Goal: Task Accomplishment & Management: Manage account settings

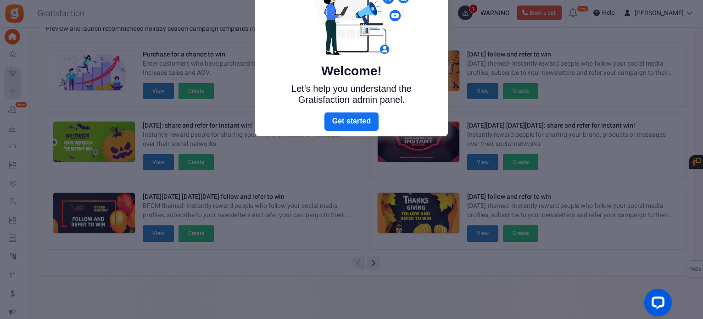
click at [606, 152] on div at bounding box center [351, 159] width 703 height 319
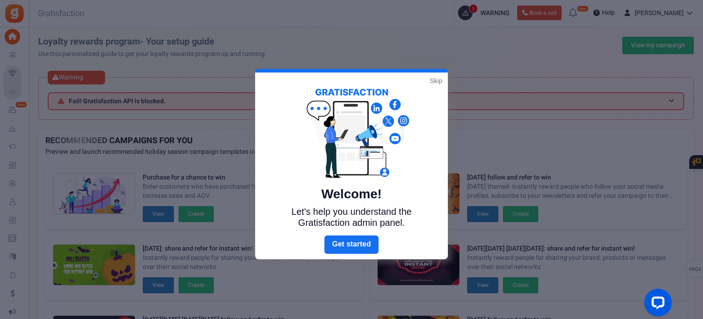
click at [437, 79] on link "Skip" at bounding box center [436, 80] width 12 height 9
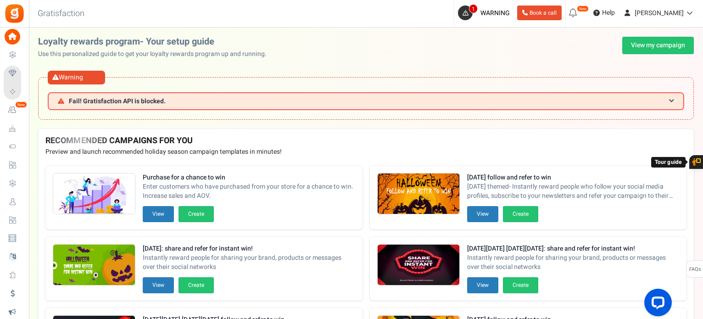
click at [0, 0] on span "Users" at bounding box center [0, 0] width 0 height 0
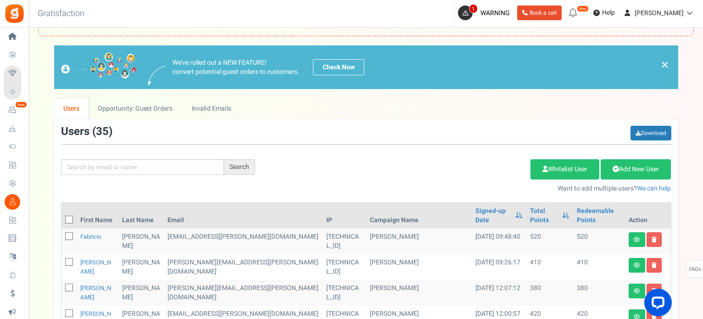
scroll to position [48, 0]
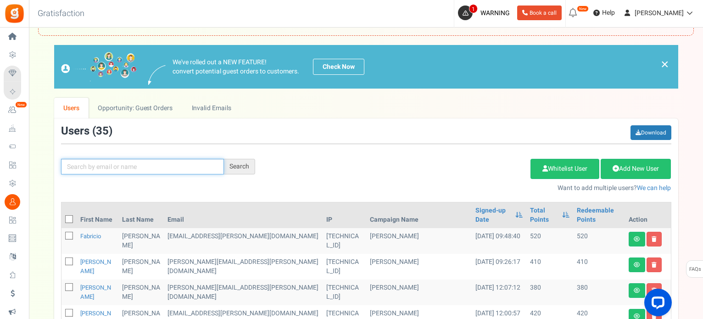
click at [136, 165] on input "text" at bounding box center [142, 167] width 163 height 16
click at [137, 166] on input "text" at bounding box center [142, 167] width 163 height 16
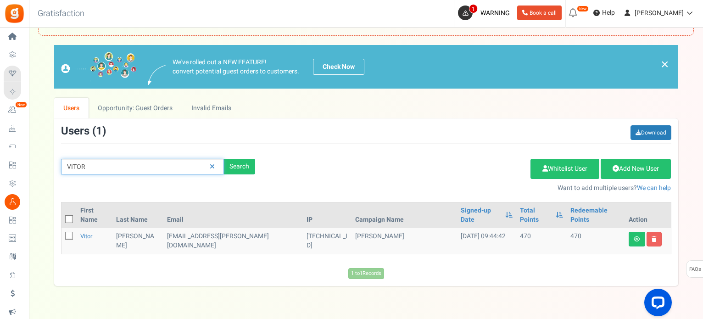
drag, startPoint x: 112, startPoint y: 163, endPoint x: 54, endPoint y: 167, distance: 58.9
click at [53, 164] on div "We've rolled out a NEW FEATURE! convert potential guest orders to customers. Ch…" at bounding box center [366, 165] width 656 height 241
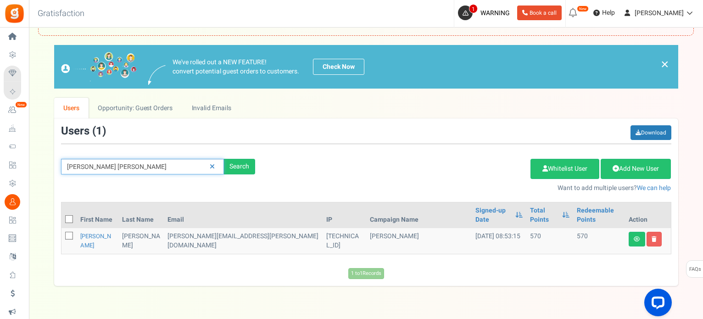
drag, startPoint x: 101, startPoint y: 167, endPoint x: 29, endPoint y: 174, distance: 72.5
click at [41, 171] on div "We've rolled out a NEW FEATURE! convert potential guest orders to customers. Ch…" at bounding box center [366, 165] width 656 height 241
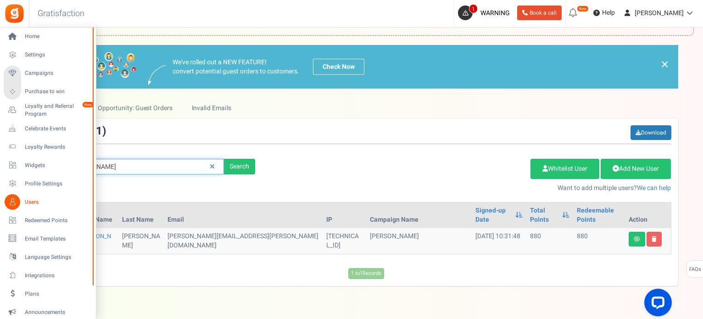
drag, startPoint x: 35, startPoint y: 171, endPoint x: 23, endPoint y: 173, distance: 12.1
click at [23, 173] on div "Home Settings Campaigns Purchase to win Loyalty and Referral Program New Celebr…" at bounding box center [351, 160] width 703 height 362
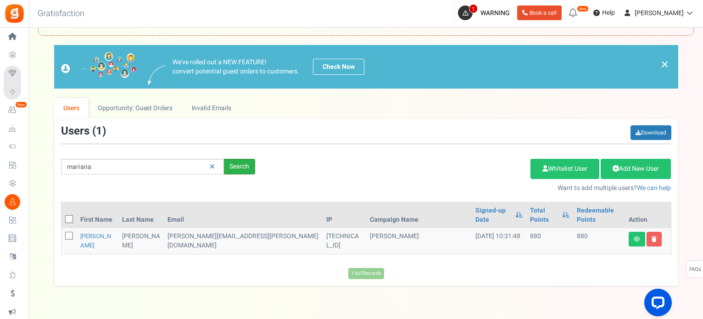
click at [242, 169] on div "Search" at bounding box center [239, 167] width 31 height 16
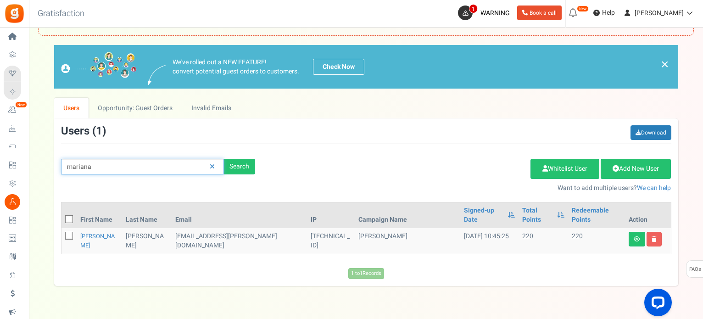
drag, startPoint x: 107, startPoint y: 164, endPoint x: 39, endPoint y: 183, distance: 70.6
click at [45, 171] on div "We've rolled out a NEW FEATURE! convert potential guest orders to customers. Ch…" at bounding box center [366, 165] width 656 height 241
type input "evelyn"
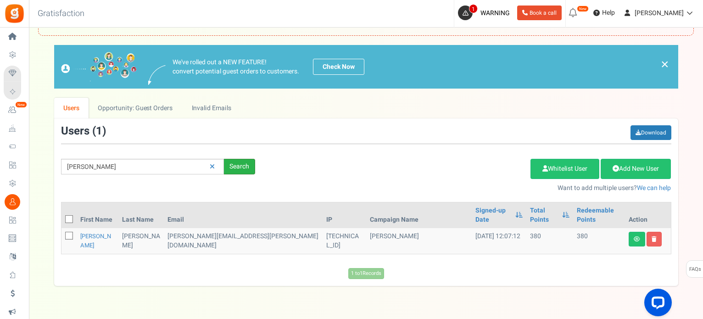
drag, startPoint x: 242, startPoint y: 165, endPoint x: 245, endPoint y: 170, distance: 6.4
click at [241, 165] on div "Search" at bounding box center [239, 167] width 31 height 16
click at [635, 236] on icon at bounding box center [637, 239] width 6 height 6
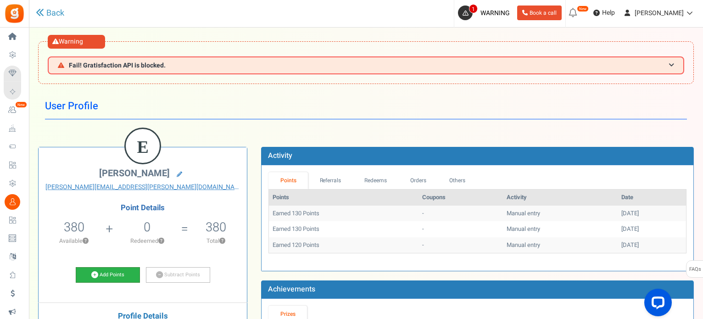
click at [116, 277] on link "Add Points" at bounding box center [108, 275] width 64 height 16
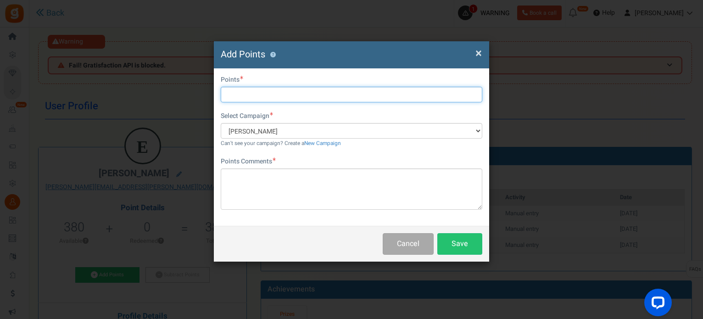
drag, startPoint x: 270, startPoint y: 95, endPoint x: 263, endPoint y: 95, distance: 7.3
click at [269, 95] on input "text" at bounding box center [352, 95] width 262 height 16
type input "100"
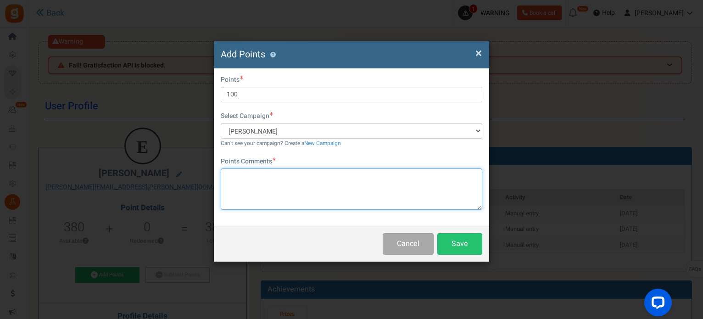
click at [320, 194] on textarea at bounding box center [352, 188] width 262 height 41
type textarea "pontos setembro"
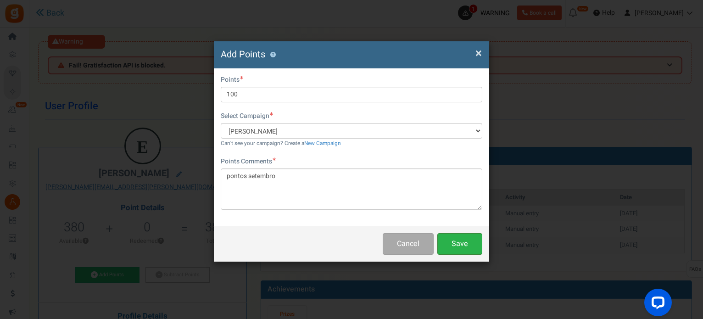
click at [470, 236] on button "Save" at bounding box center [460, 244] width 45 height 22
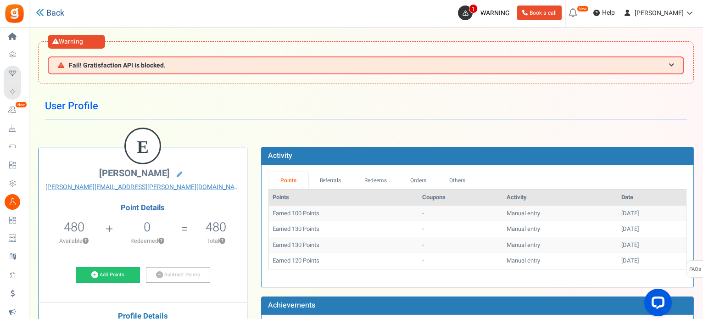
click at [46, 12] on link "Back" at bounding box center [50, 13] width 28 height 12
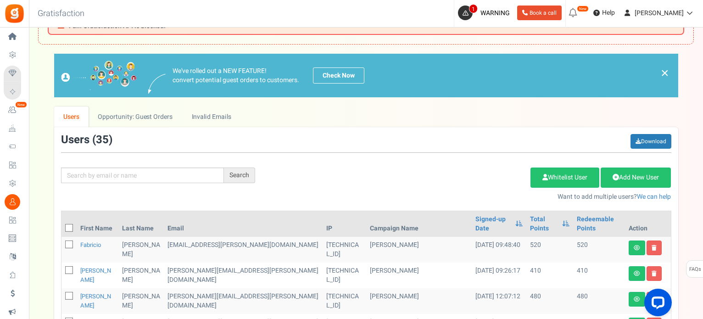
scroll to position [40, 0]
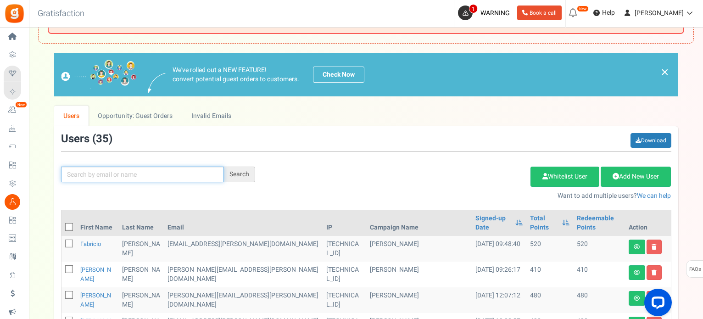
click at [127, 172] on input "text" at bounding box center [142, 175] width 163 height 16
type input "regimara"
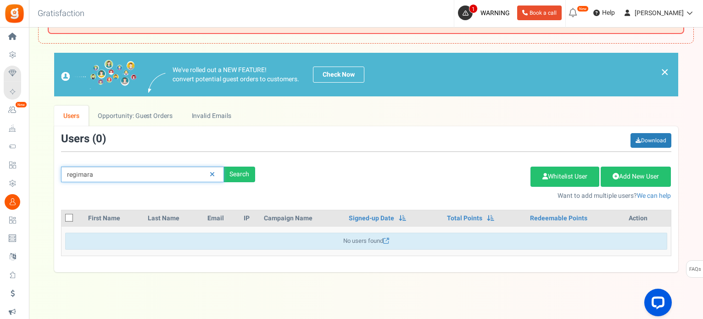
drag, startPoint x: 96, startPoint y: 176, endPoint x: 44, endPoint y: 178, distance: 52.8
click at [42, 178] on div "We've rolled out a NEW FEATURE! convert potential guest orders to customers. Ch…" at bounding box center [366, 162] width 656 height 219
drag, startPoint x: 97, startPoint y: 170, endPoint x: 33, endPoint y: 176, distance: 65.0
click at [33, 176] on div "× Close Add Points ? First Name Last Name Email Do you want to give Welcome bon…" at bounding box center [366, 162] width 674 height 219
type input "gabriela"
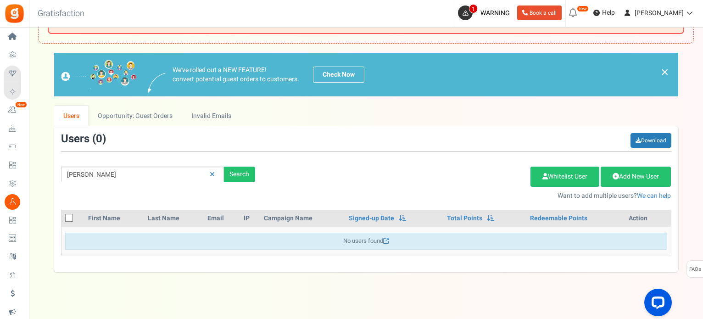
drag, startPoint x: 240, startPoint y: 171, endPoint x: 267, endPoint y: 183, distance: 29.8
click at [240, 171] on div "Search" at bounding box center [239, 175] width 31 height 16
drag, startPoint x: 173, startPoint y: 173, endPoint x: 29, endPoint y: 183, distance: 143.6
click at [31, 180] on div "× Close Add Points ? First Name Last Name Email Do you want to give Welcome bon…" at bounding box center [366, 162] width 674 height 219
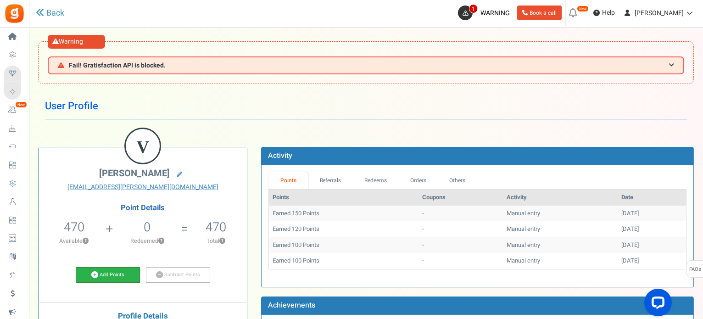
click at [105, 271] on link "Add Points" at bounding box center [108, 275] width 64 height 16
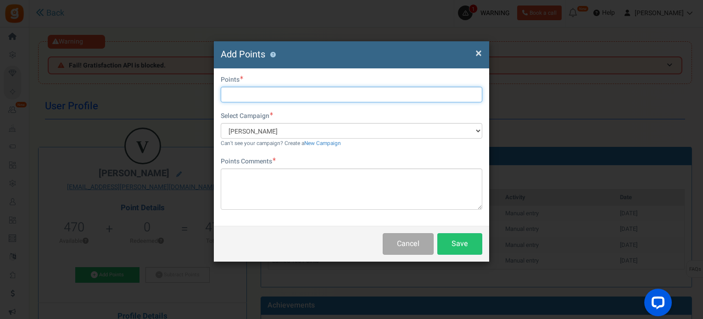
click at [264, 99] on input "text" at bounding box center [352, 95] width 262 height 16
click at [303, 95] on input "text" at bounding box center [352, 95] width 262 height 16
type input "240"
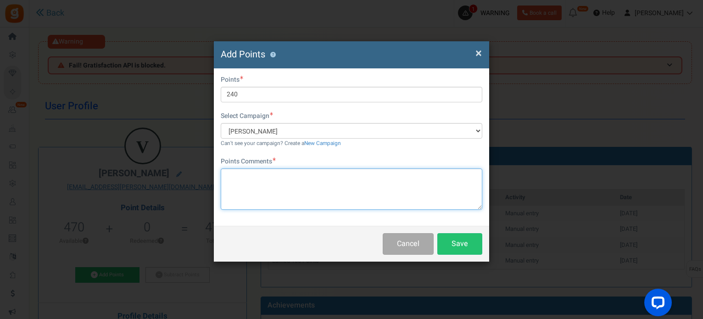
click at [261, 183] on textarea at bounding box center [352, 188] width 262 height 41
type textarea "Pontos do mês + pontos campanha"
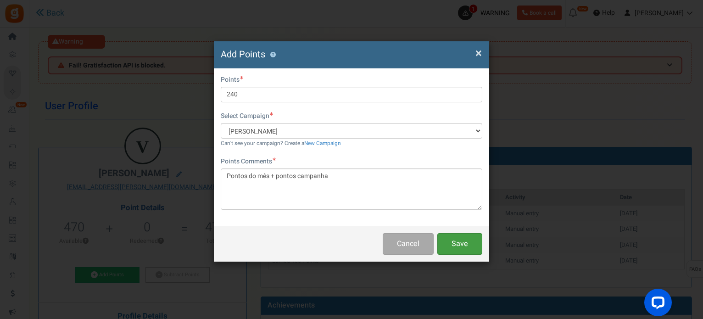
click at [460, 242] on button "Save" at bounding box center [460, 244] width 45 height 22
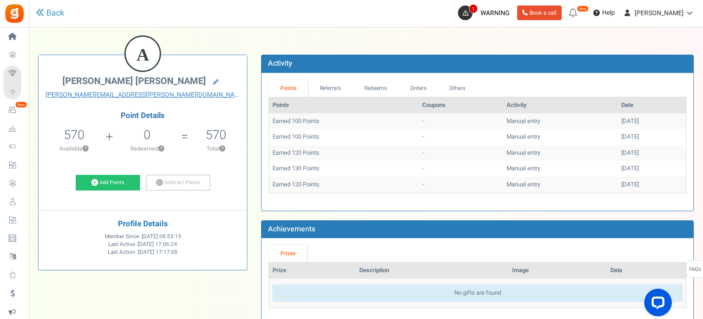
scroll to position [95, 0]
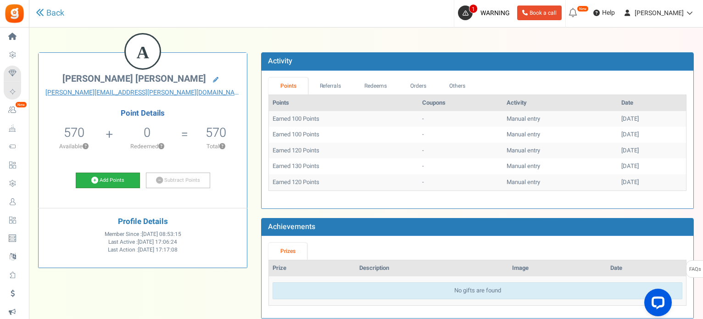
click at [116, 175] on link "Add Points" at bounding box center [108, 181] width 64 height 16
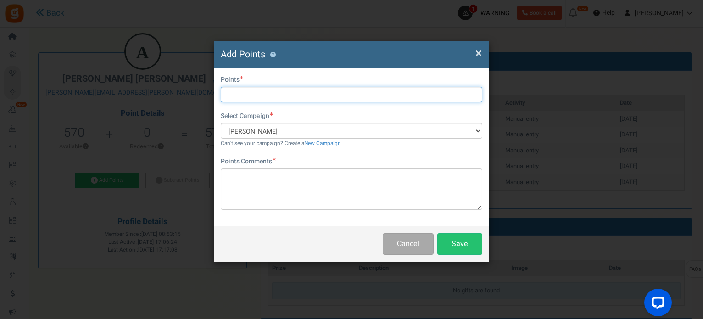
click at [312, 93] on input "text" at bounding box center [352, 95] width 262 height 16
type input "150"
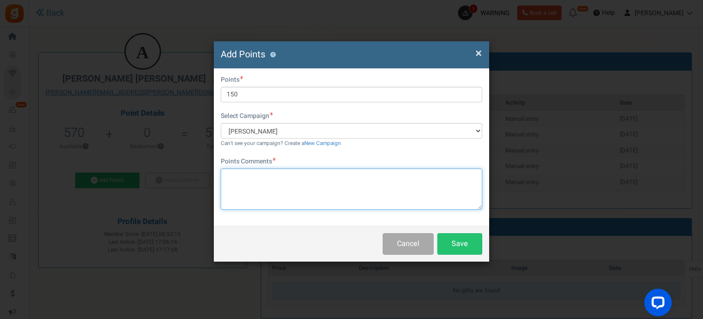
click at [281, 180] on textarea at bounding box center [352, 188] width 262 height 41
type textarea "pontos Mês setembro + continuidade"
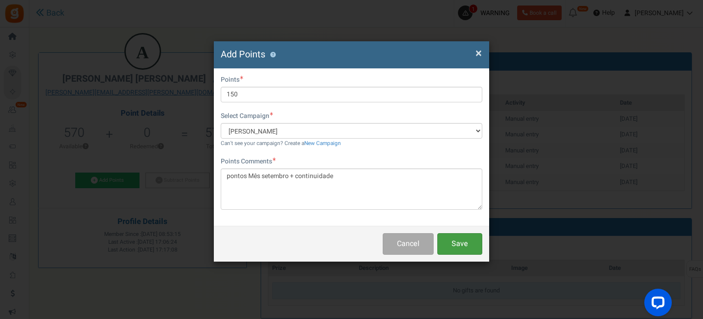
drag, startPoint x: 466, startPoint y: 240, endPoint x: 474, endPoint y: 245, distance: 10.3
click at [468, 241] on button "Save" at bounding box center [460, 244] width 45 height 22
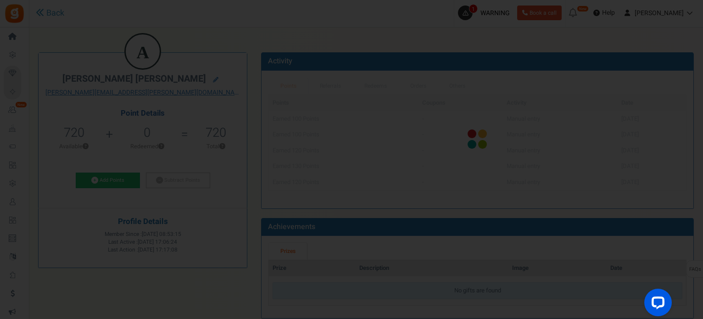
scroll to position [0, 0]
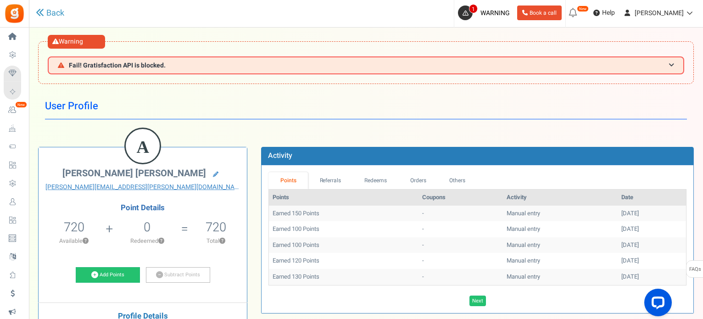
click at [214, 122] on div "User Profile Back A [PERSON_NAME] [PERSON_NAME] [PERSON_NAME][EMAIL_ADDRESS][PE…" at bounding box center [366, 262] width 656 height 339
click at [115, 273] on link "Add Points" at bounding box center [108, 275] width 64 height 16
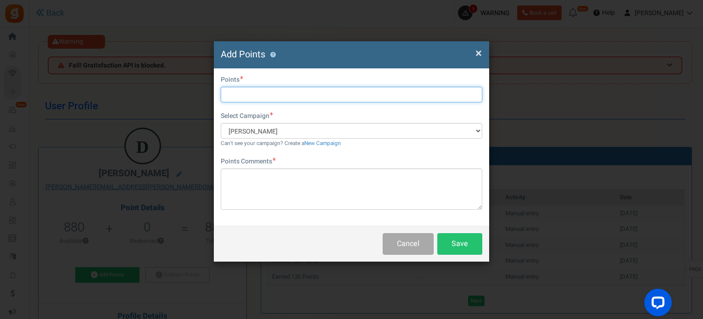
click at [316, 93] on input "text" at bounding box center [352, 95] width 262 height 16
type input "100"
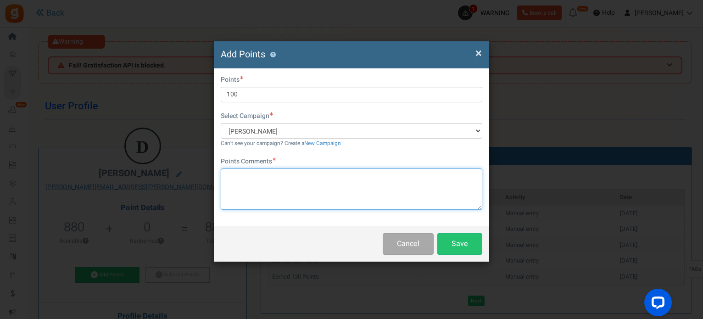
click at [255, 184] on textarea at bounding box center [352, 188] width 262 height 41
type textarea "pontos setembro"
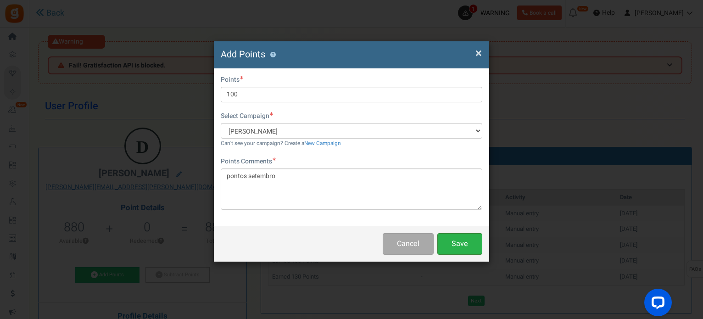
click at [465, 237] on button "Save" at bounding box center [460, 244] width 45 height 22
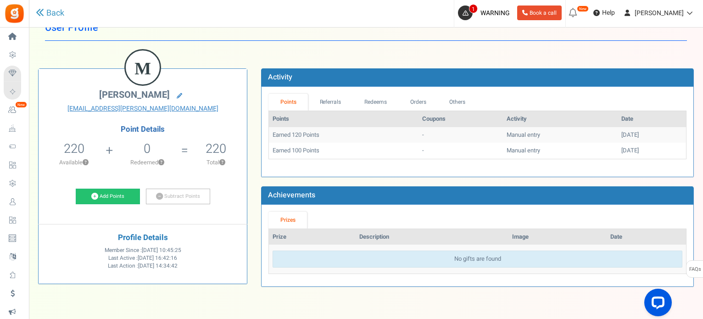
scroll to position [79, 0]
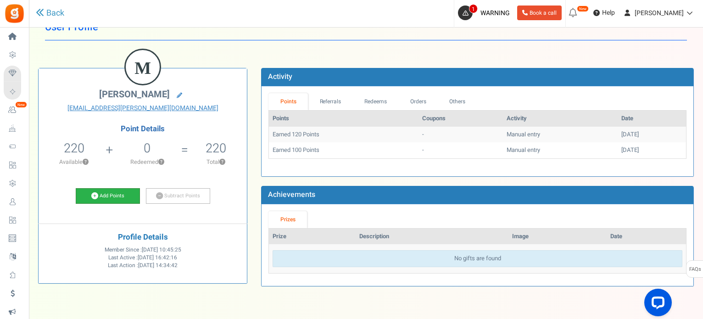
click at [116, 196] on link "Add Points" at bounding box center [108, 196] width 64 height 16
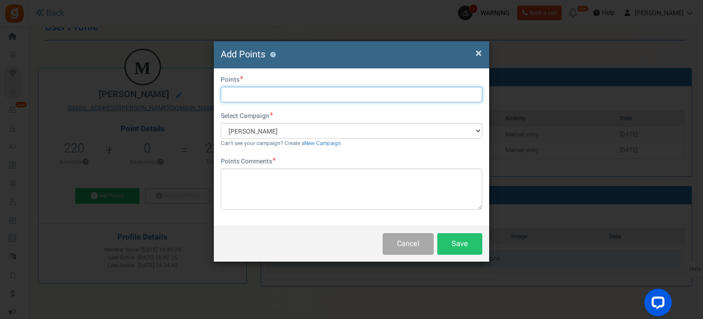
click at [288, 92] on input "text" at bounding box center [352, 95] width 262 height 16
type input "150"
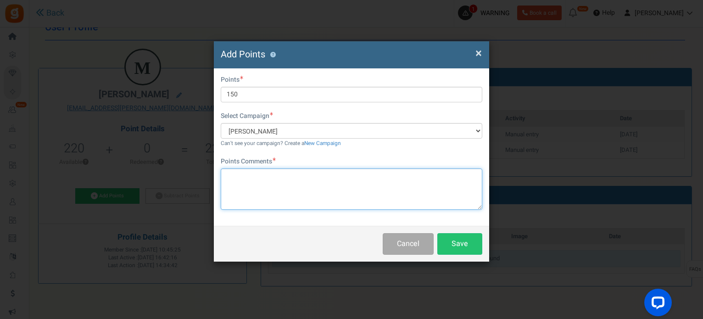
click at [264, 188] on textarea at bounding box center [352, 188] width 262 height 41
type textarea "pontos setembro + campanha"
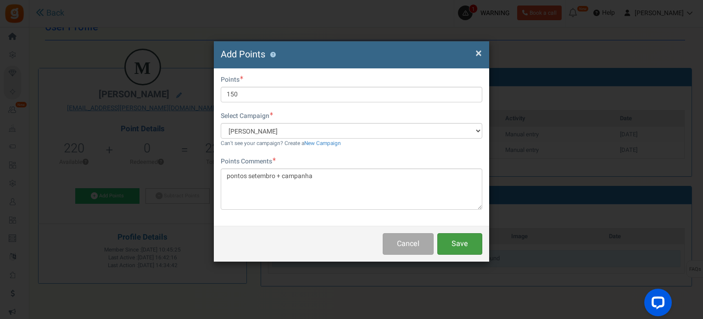
drag, startPoint x: 466, startPoint y: 241, endPoint x: 468, endPoint y: 246, distance: 4.8
click at [465, 241] on button "Save" at bounding box center [460, 244] width 45 height 22
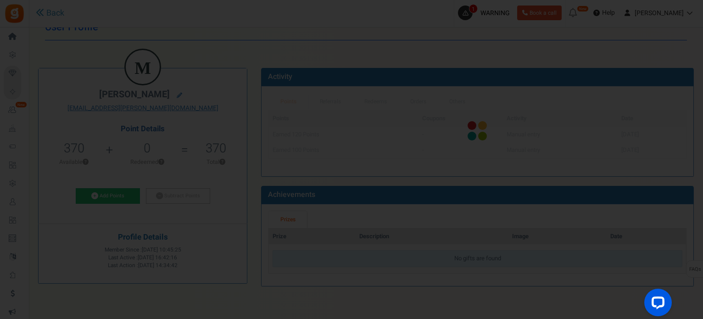
scroll to position [0, 0]
